Goal: Task Accomplishment & Management: Complete application form

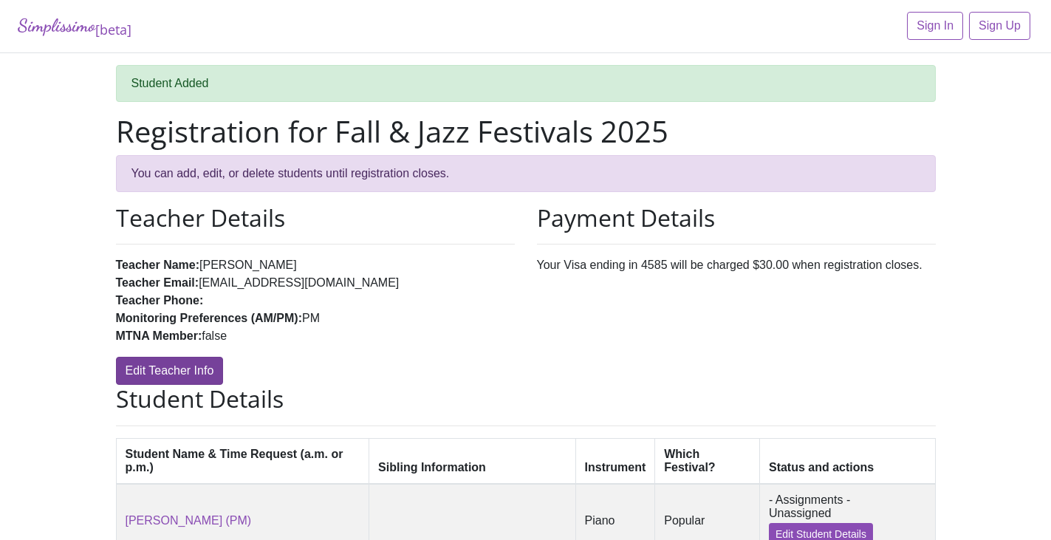
scroll to position [164, 0]
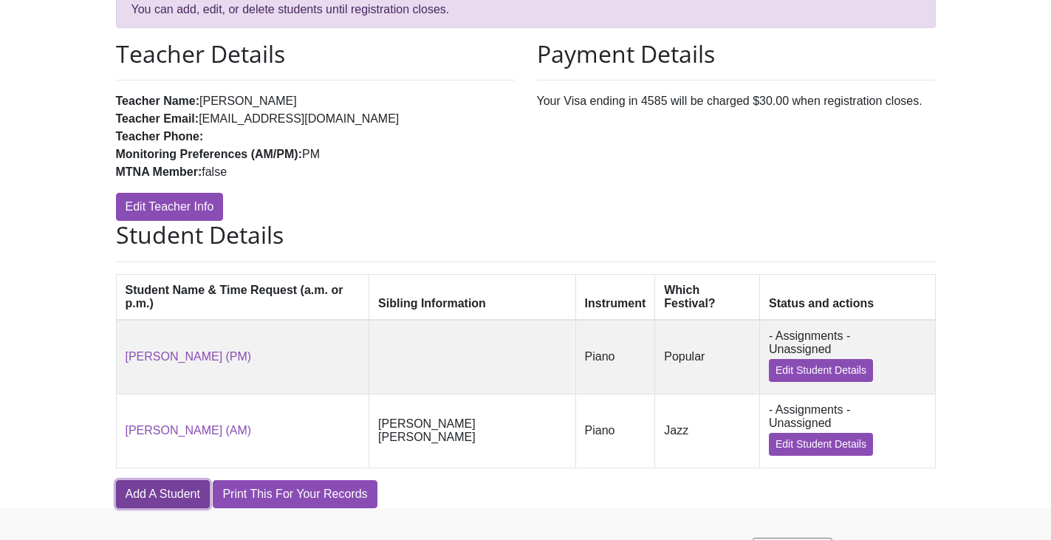
click at [178, 480] on link "Add A Student" at bounding box center [163, 494] width 94 height 28
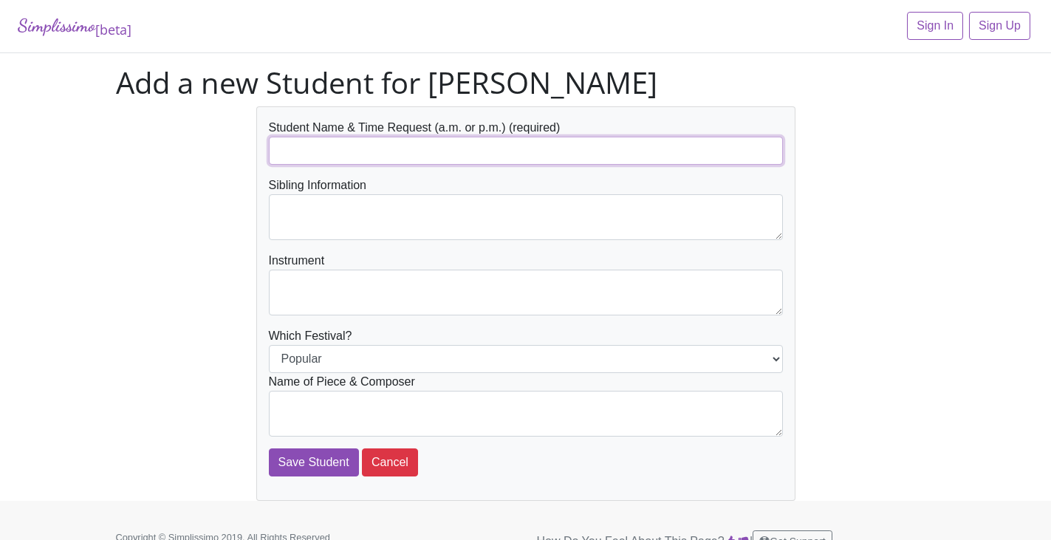
click at [301, 146] on input "text" at bounding box center [526, 151] width 514 height 28
type input "[PERSON_NAME]"
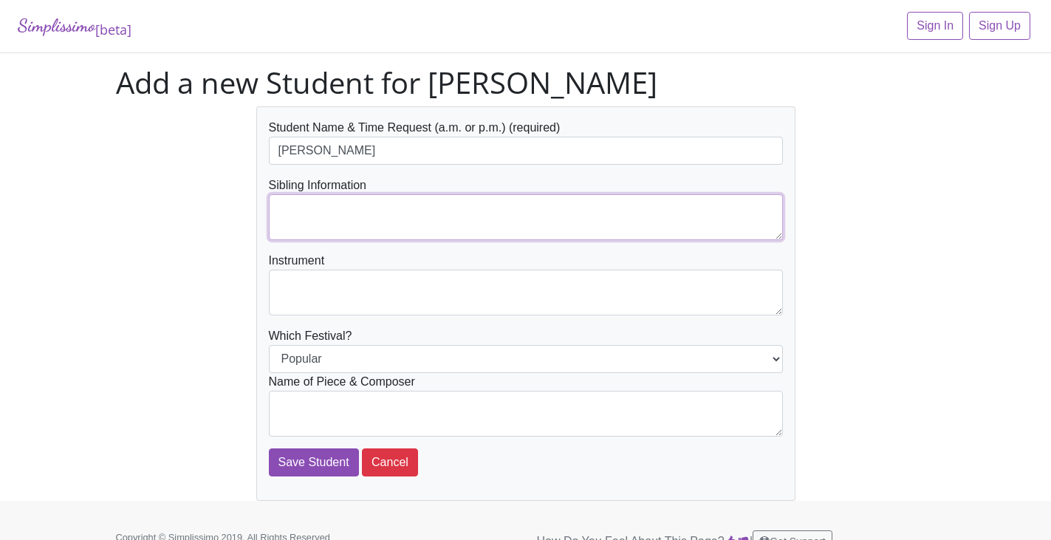
click at [368, 222] on textarea at bounding box center [526, 217] width 514 height 46
type textarea "[PERSON_NAME]"
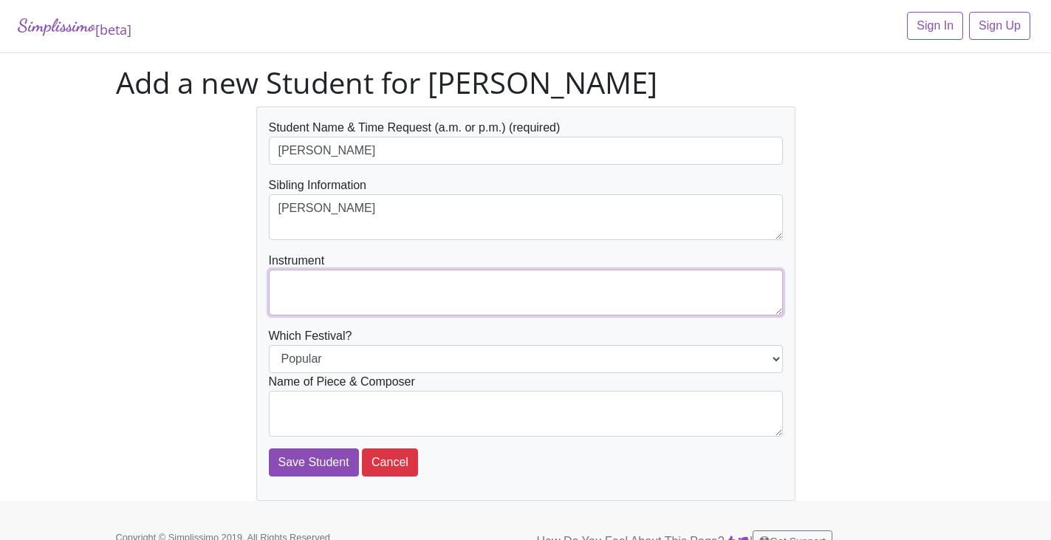
click at [333, 293] on textarea at bounding box center [526, 293] width 514 height 46
click at [333, 293] on textarea "P" at bounding box center [526, 293] width 514 height 46
type textarea "Piano"
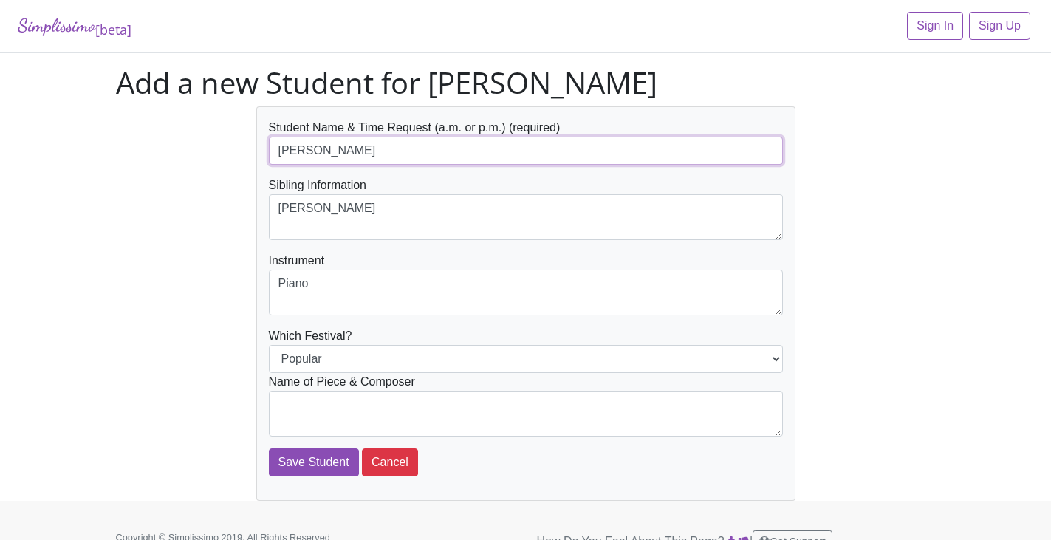
click at [416, 148] on input "[PERSON_NAME]" at bounding box center [526, 151] width 514 height 28
type input "[PERSON_NAME] (PM)"
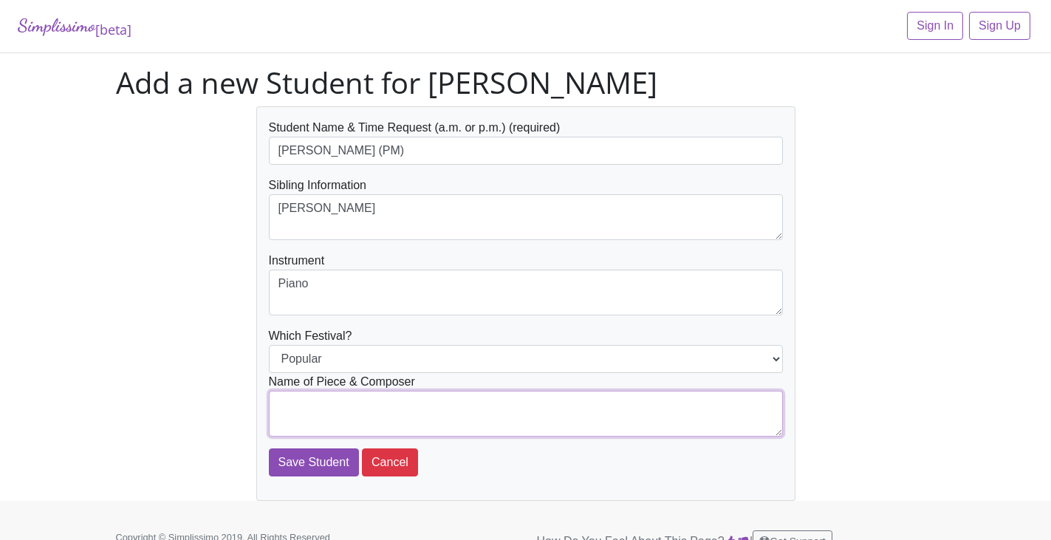
click at [649, 398] on textarea at bounding box center [526, 414] width 514 height 46
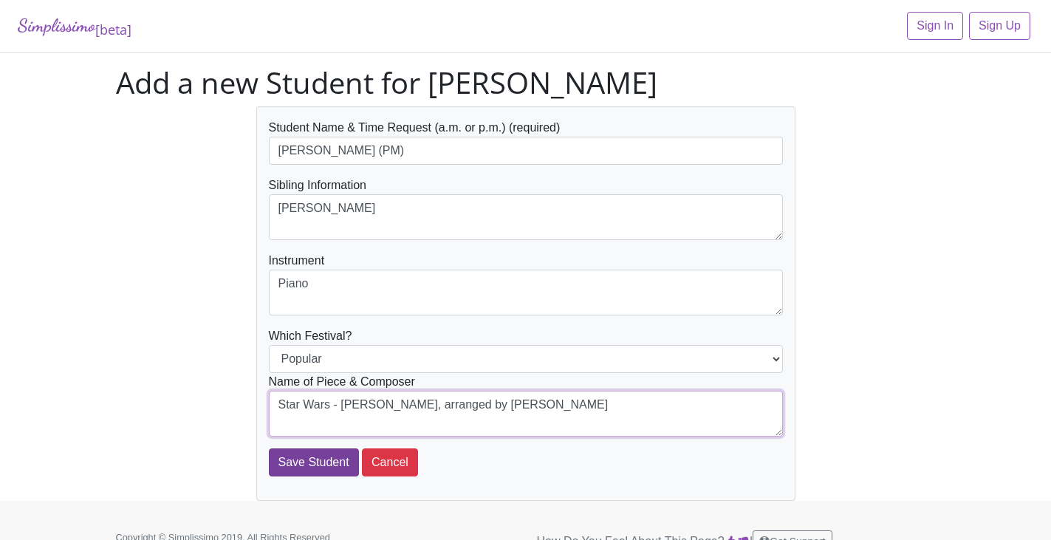
type textarea "Star Wars - John Williams, arranged by Carol Matz"
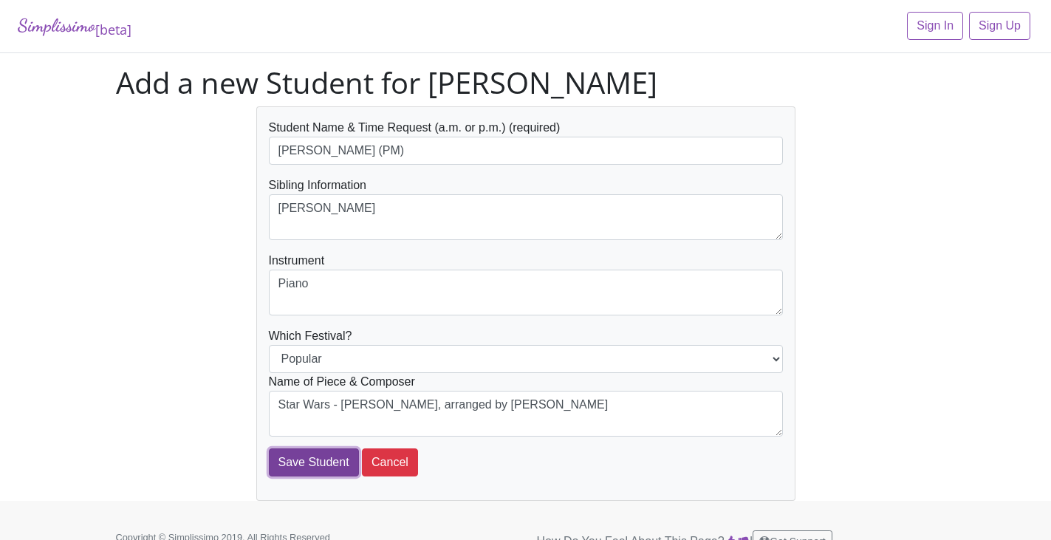
click at [336, 470] on input "Save Student" at bounding box center [314, 462] width 90 height 28
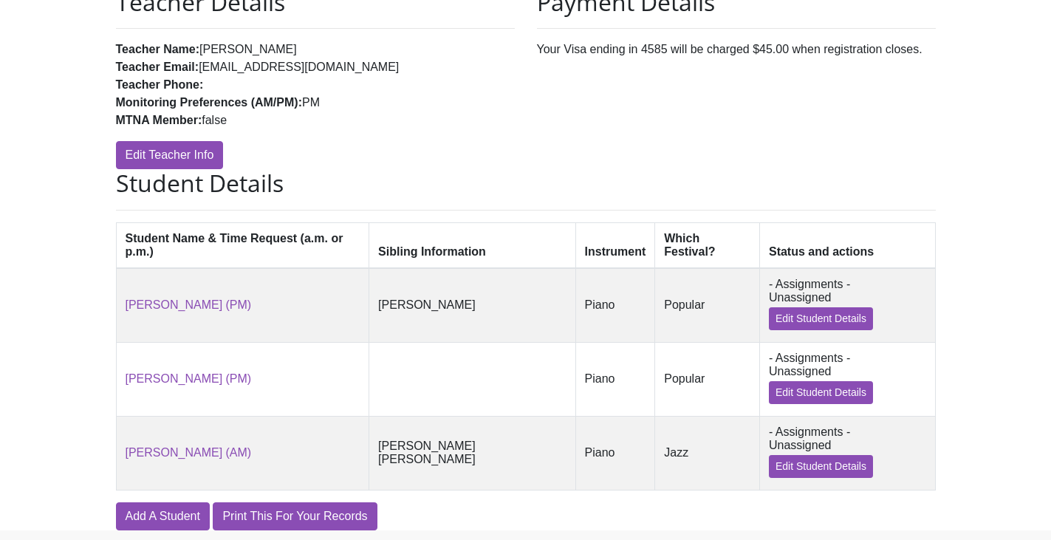
scroll to position [227, 0]
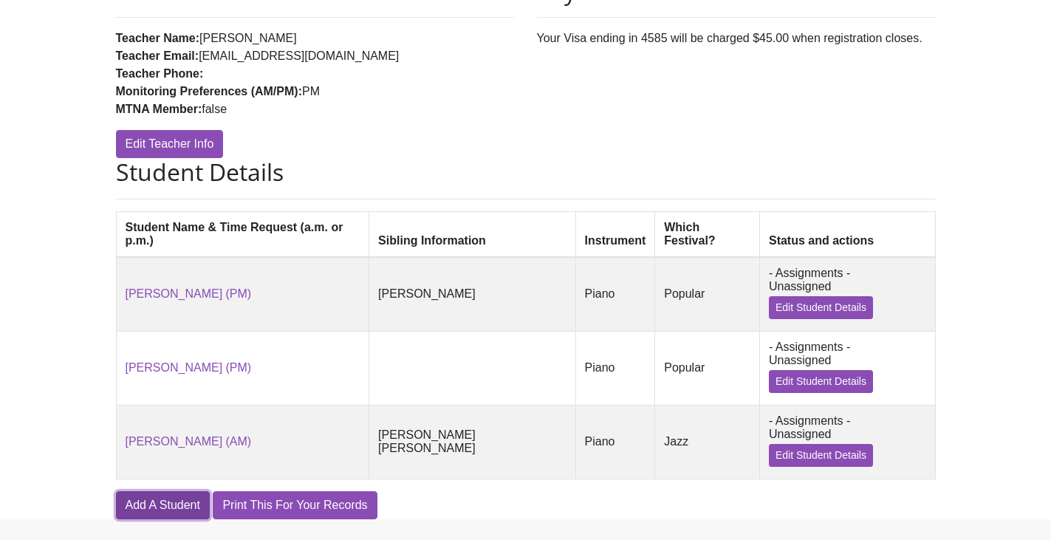
click at [174, 491] on link "Add A Student" at bounding box center [163, 505] width 94 height 28
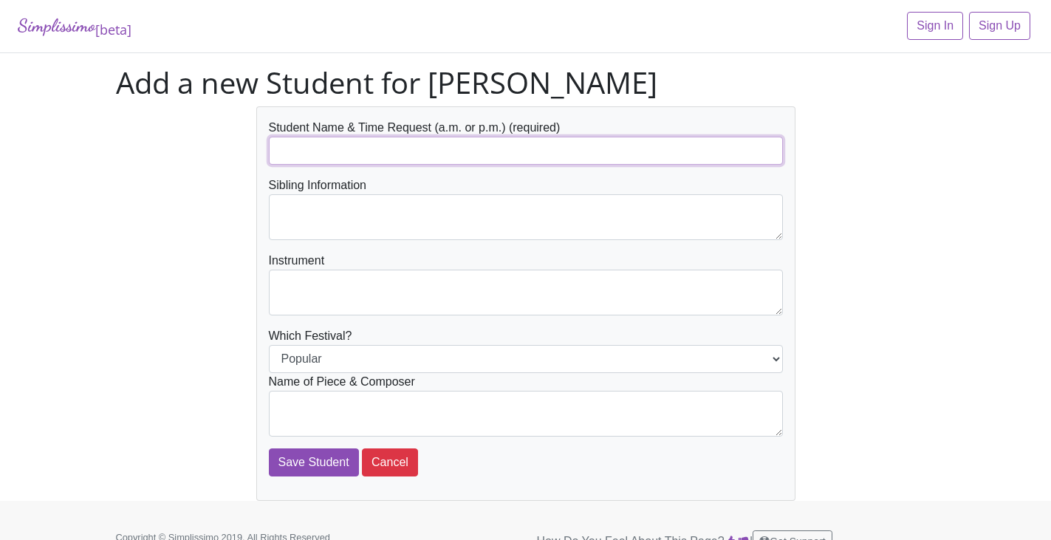
click at [296, 141] on input "text" at bounding box center [526, 151] width 514 height 28
type input "[PERSON_NAME] (PM)"
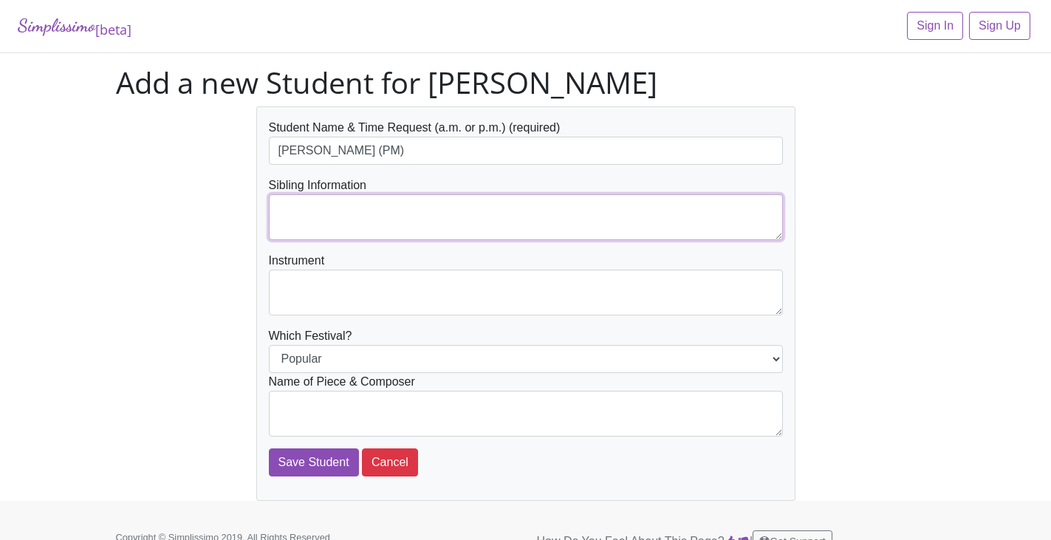
click at [295, 203] on textarea at bounding box center [526, 217] width 514 height 46
type textarea "[PERSON_NAME]"
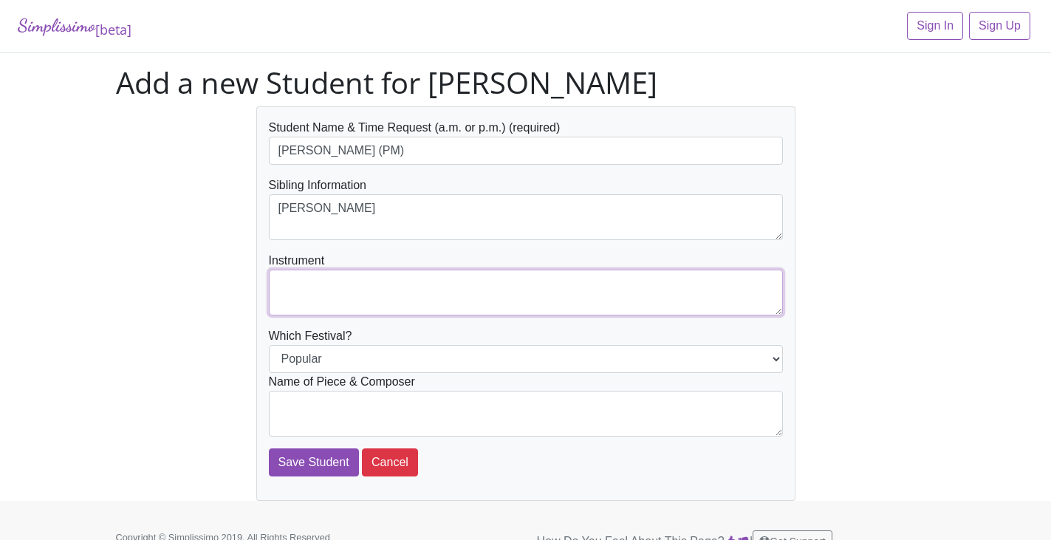
click at [311, 285] on textarea at bounding box center [526, 293] width 514 height 46
type textarea "Piano"
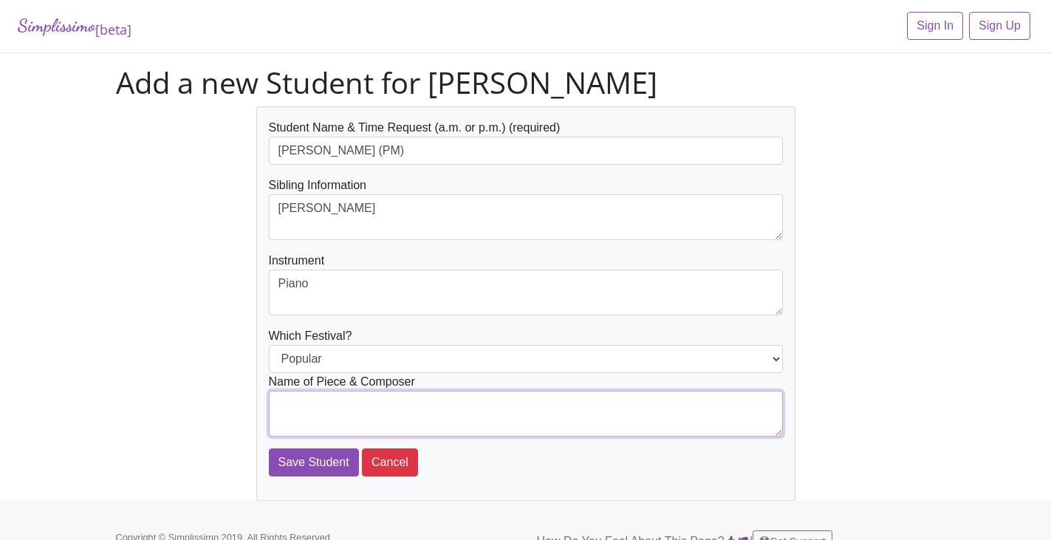
click at [580, 417] on textarea at bounding box center [526, 414] width 514 height 46
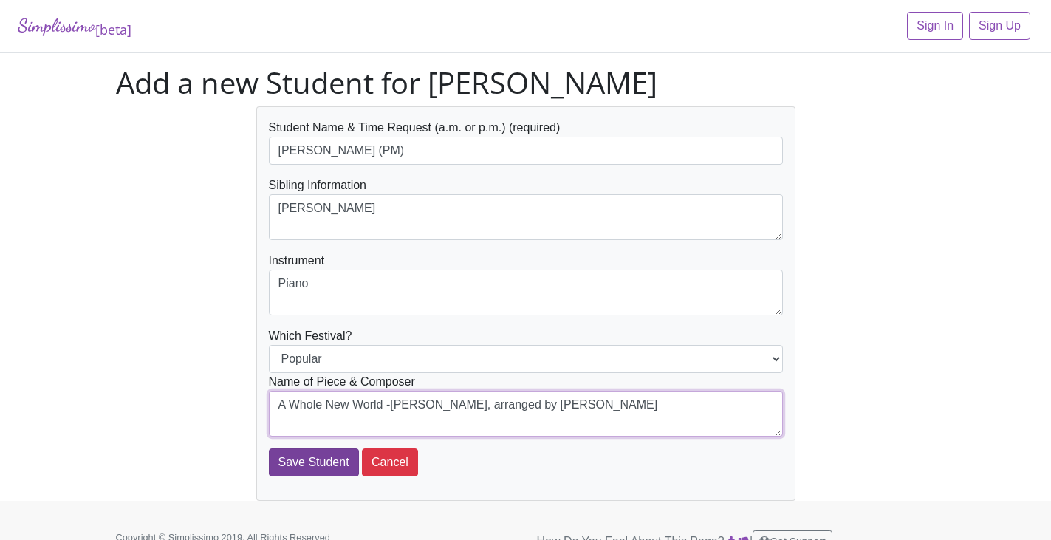
type textarea "A Whole New World -[PERSON_NAME], arranged by [PERSON_NAME]"
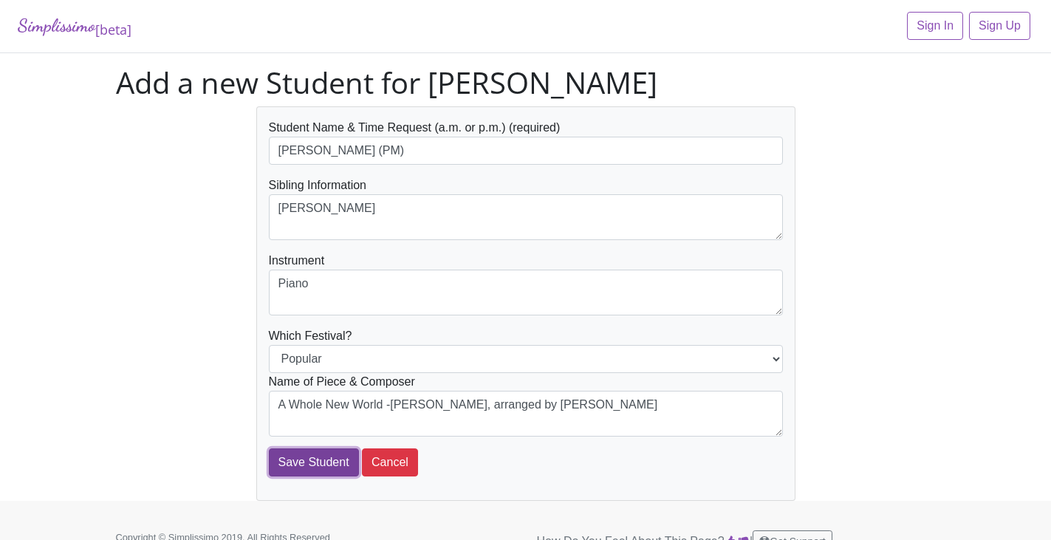
click at [304, 468] on input "Save Student" at bounding box center [314, 462] width 90 height 28
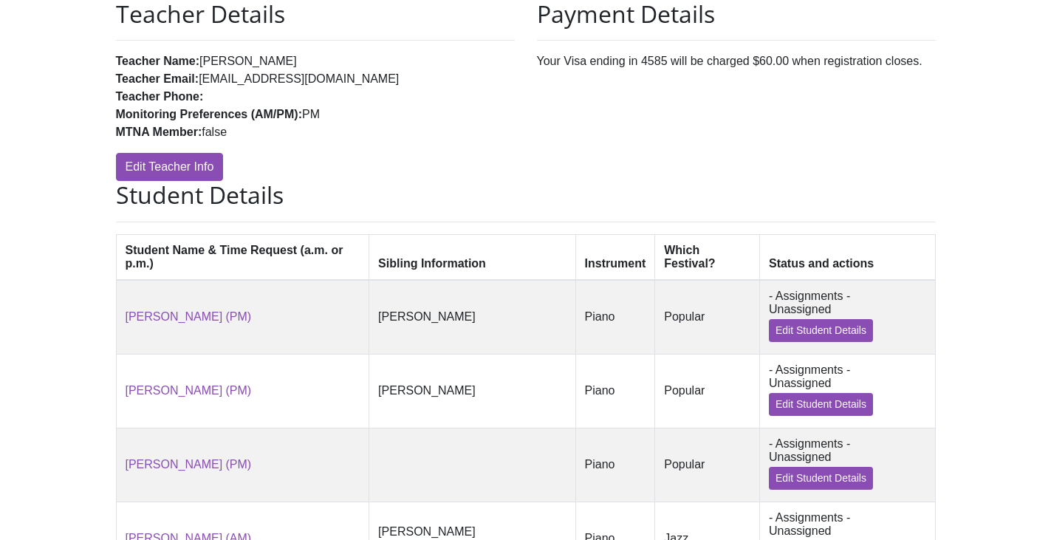
scroll to position [290, 0]
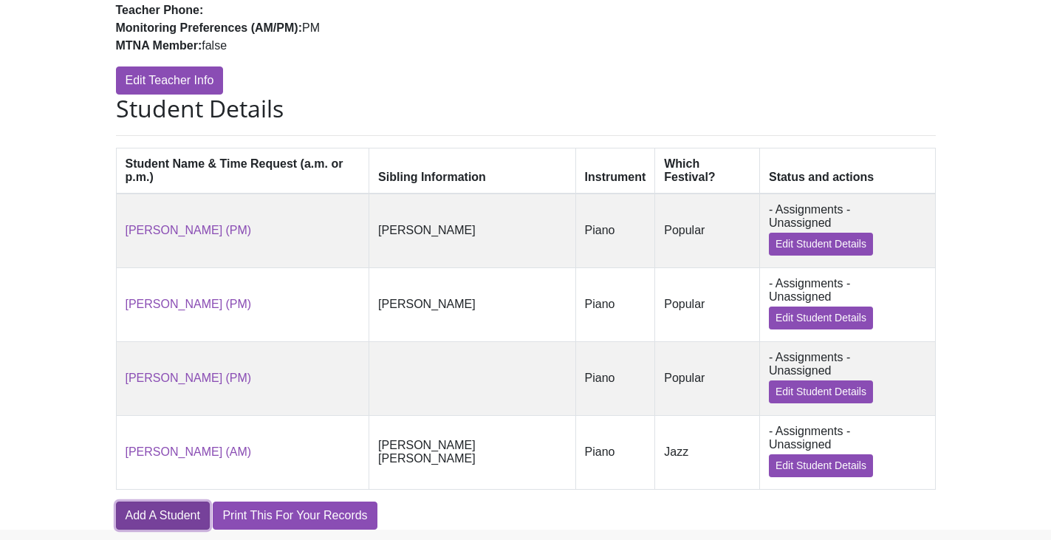
click at [171, 502] on link "Add A Student" at bounding box center [163, 516] width 94 height 28
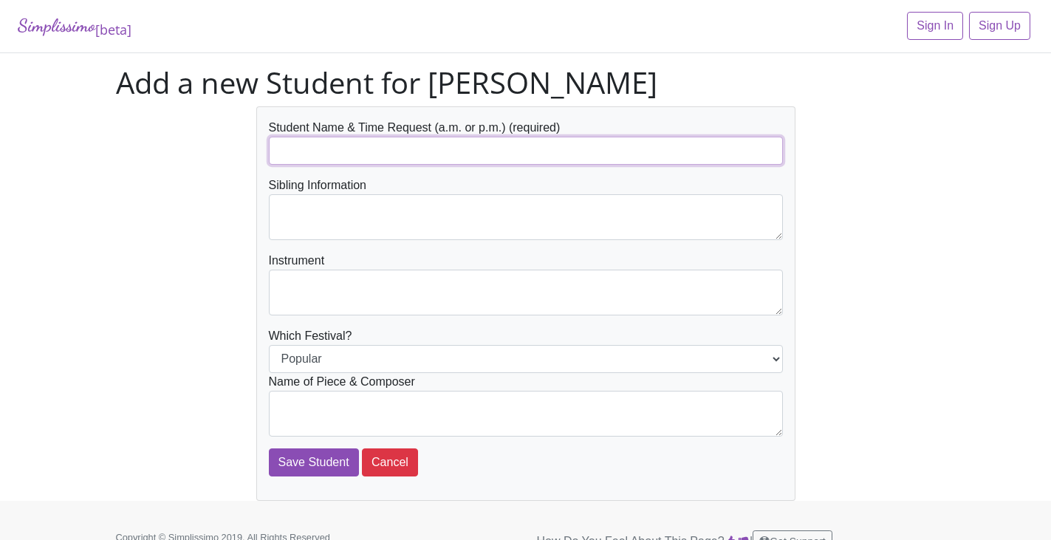
click at [297, 146] on input "text" at bounding box center [526, 151] width 514 height 28
type input "[PERSON_NAME] (PM)"
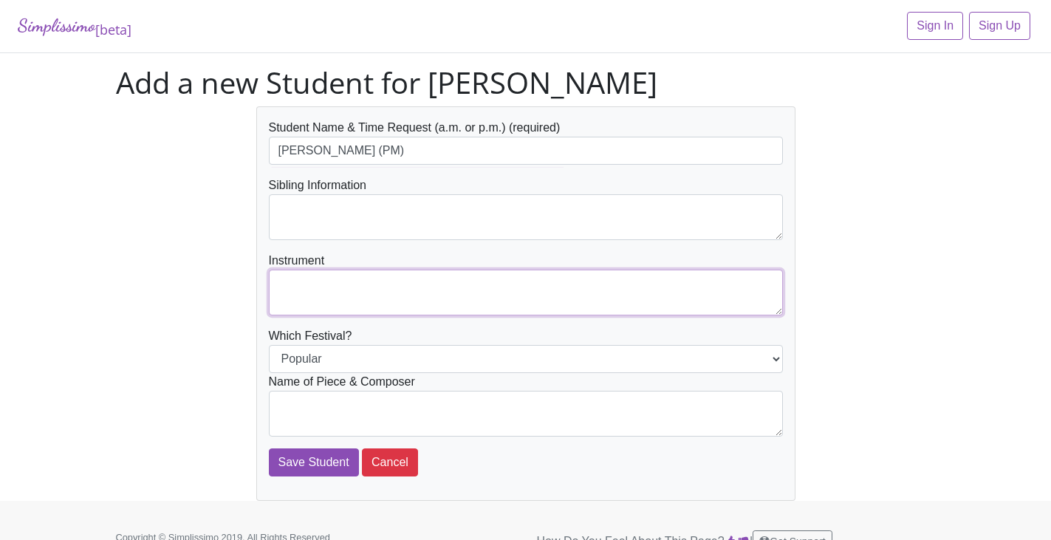
click at [294, 281] on textarea at bounding box center [526, 293] width 514 height 46
type textarea "Piano"
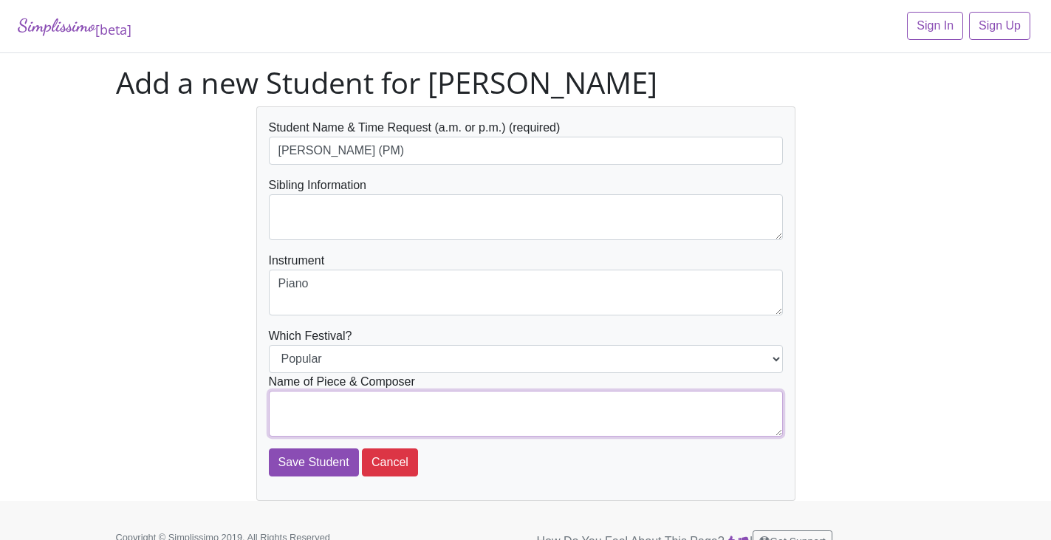
click at [703, 407] on textarea at bounding box center [526, 414] width 514 height 46
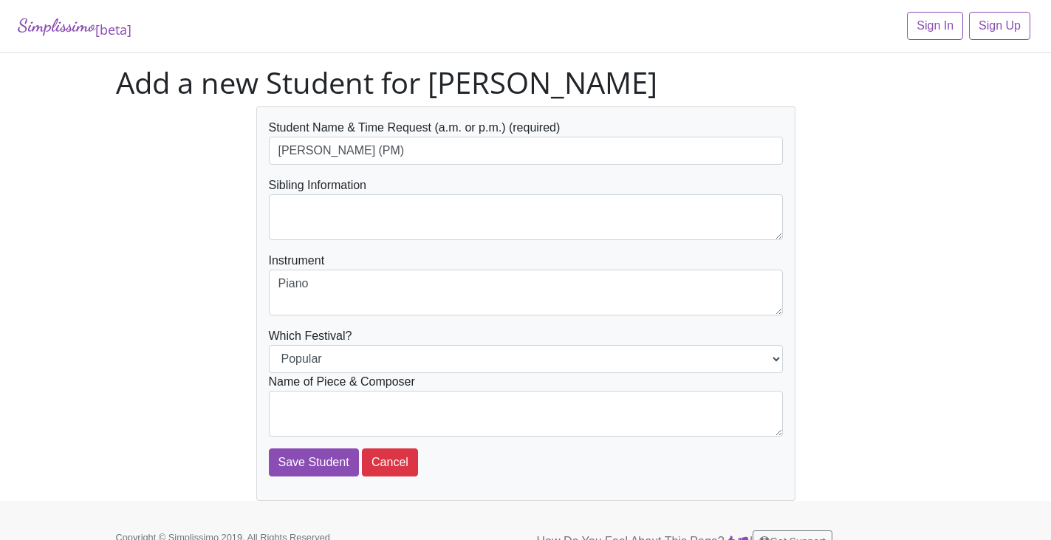
click at [342, 13] on div "Simplissimo [beta] Sign In Sign Up" at bounding box center [525, 26] width 1051 height 53
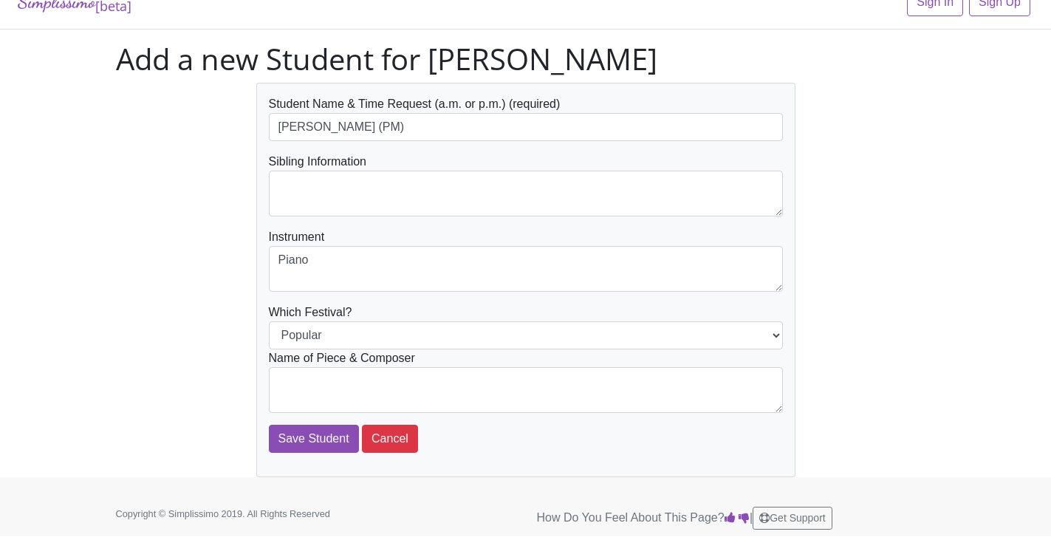
scroll to position [25, 0]
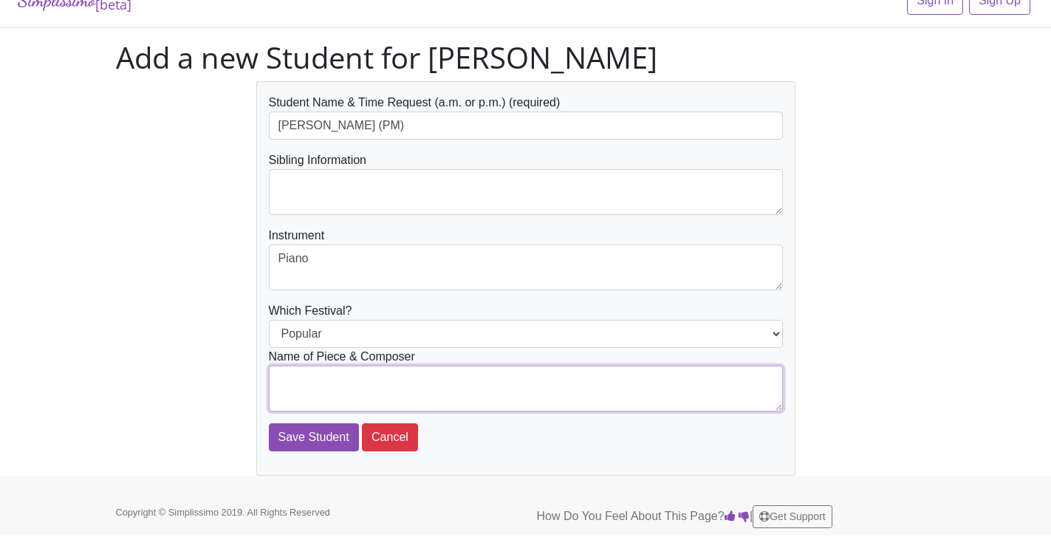
click at [295, 377] on textarea at bounding box center [526, 389] width 514 height 46
type textarea "The Legend of Zelda: Title Theme- Koji Kondo"
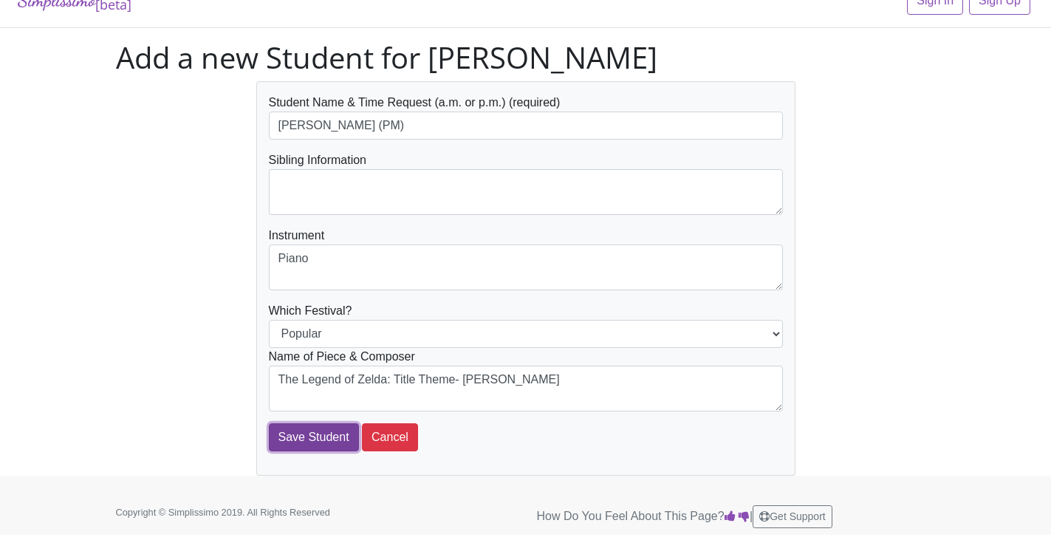
click at [290, 440] on input "Save Student" at bounding box center [314, 437] width 90 height 28
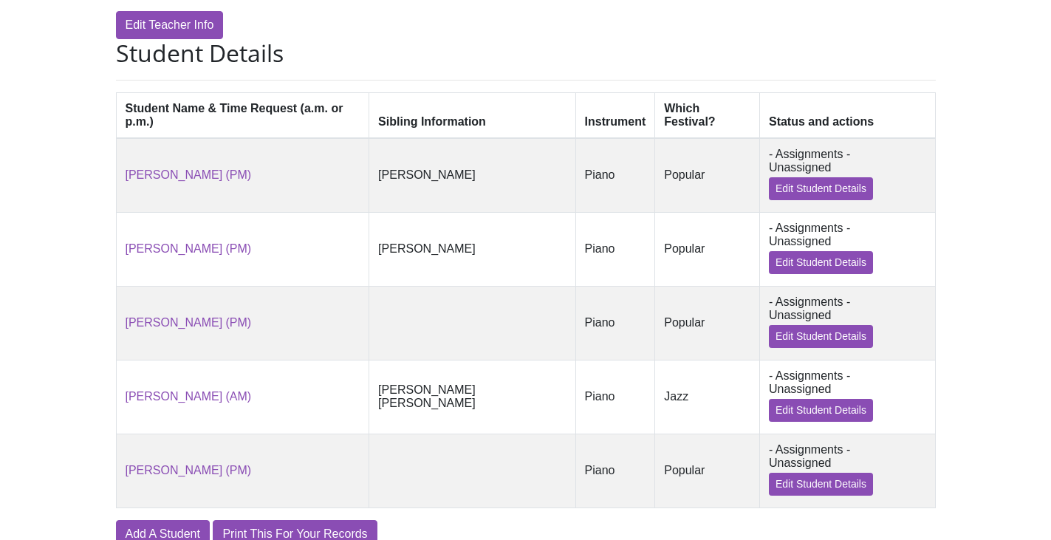
scroll to position [347, 0]
